Goal: Task Accomplishment & Management: Complete application form

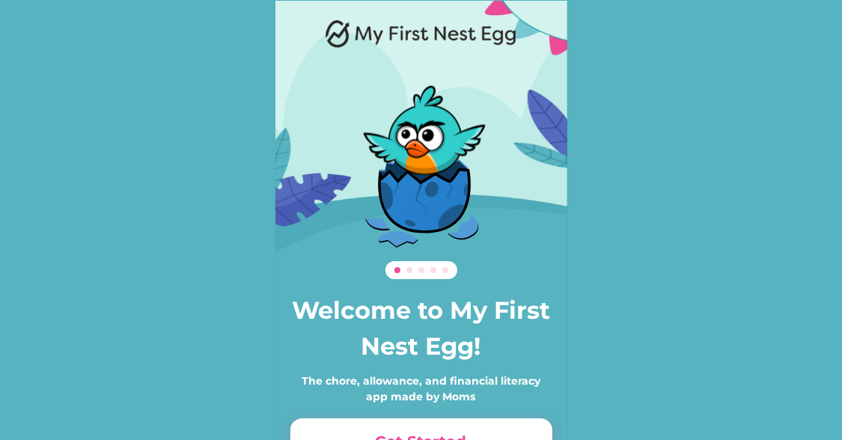
scroll to position [102, 0]
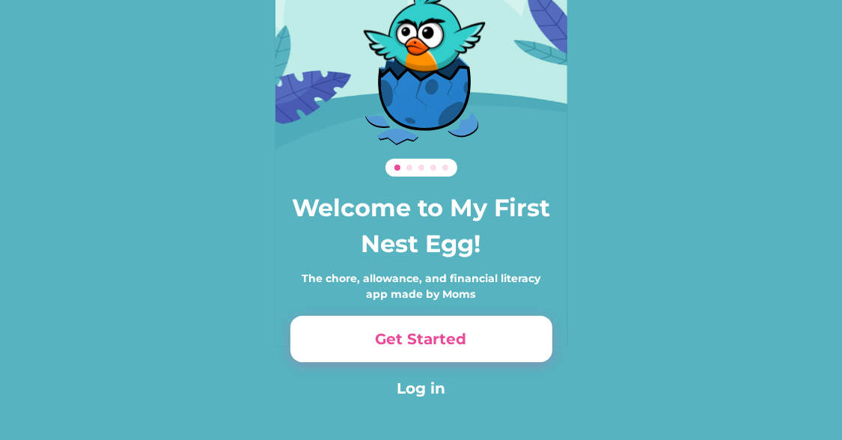
click at [441, 363] on div "Get Started Log in" at bounding box center [421, 358] width 262 height 84
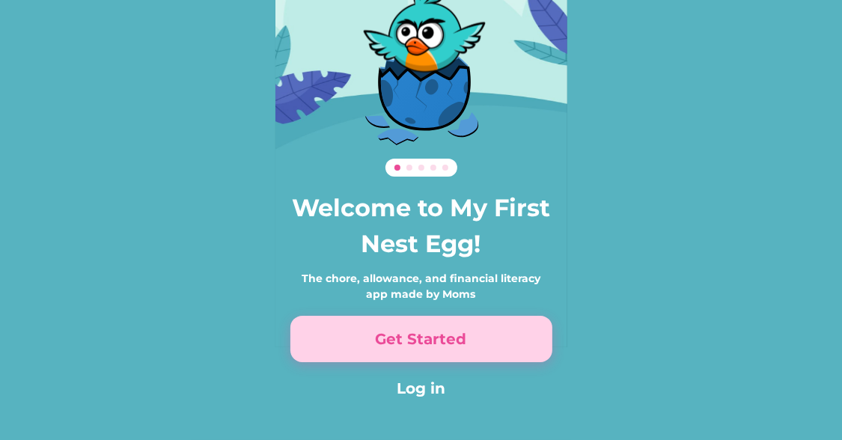
click at [443, 341] on button "Get Started" at bounding box center [421, 339] width 262 height 46
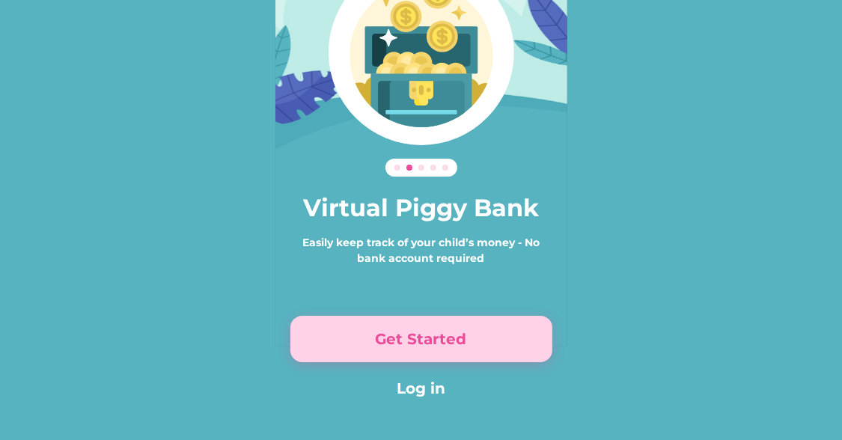
drag, startPoint x: 443, startPoint y: 341, endPoint x: 389, endPoint y: 345, distance: 54.0
click at [389, 345] on button "Get Started" at bounding box center [421, 339] width 262 height 46
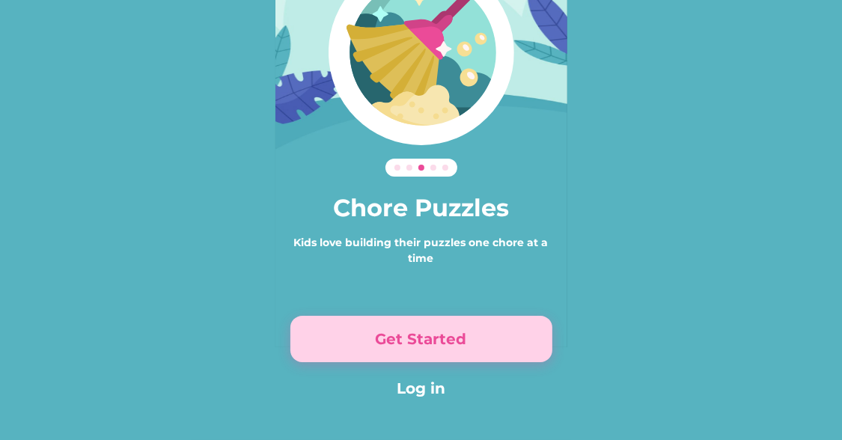
click at [389, 345] on button "Get Started" at bounding box center [421, 339] width 262 height 46
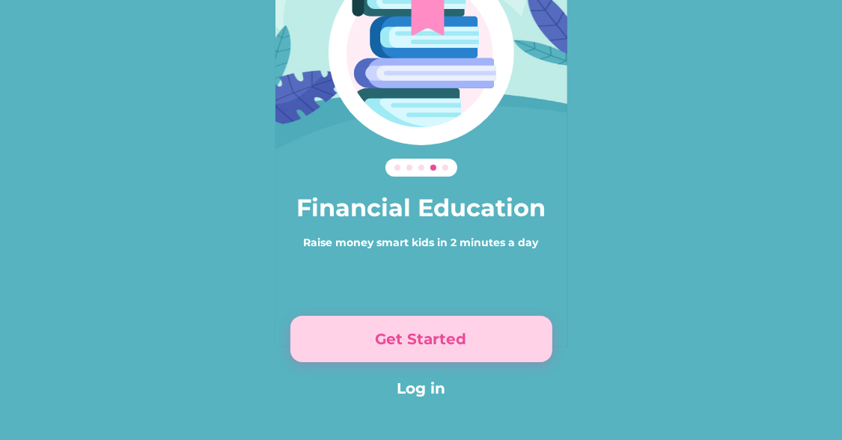
click at [389, 345] on button "Get Started" at bounding box center [421, 339] width 262 height 46
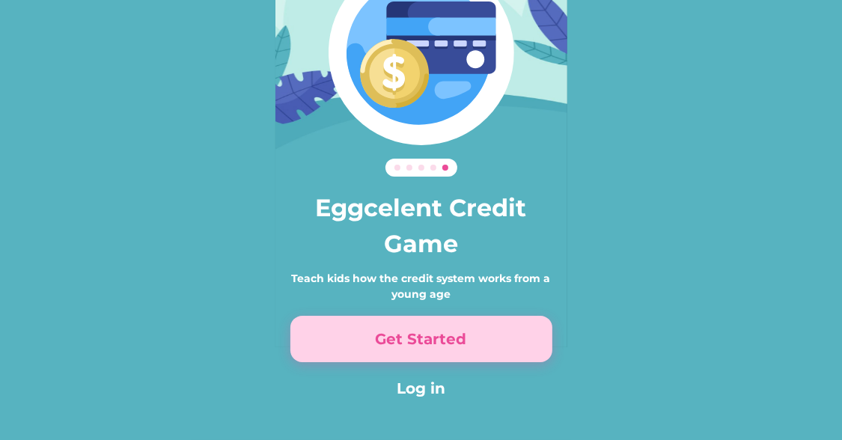
click at [389, 345] on button "Get Started" at bounding box center [421, 339] width 262 height 46
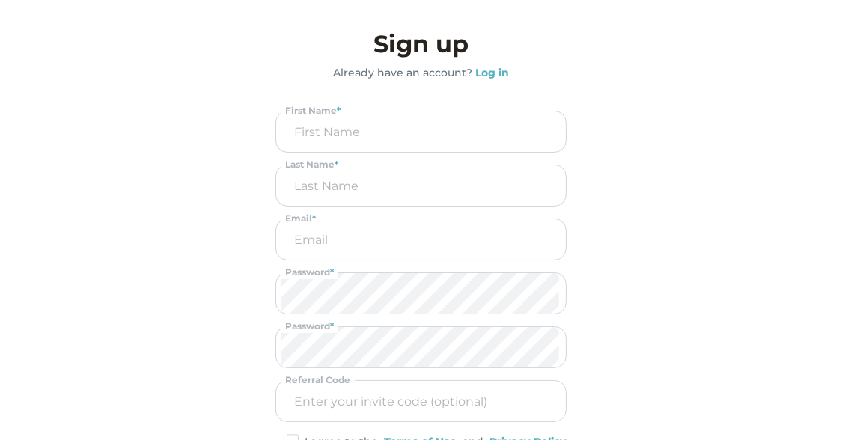
click at [349, 120] on input "input" at bounding box center [421, 131] width 281 height 40
